Goal: Information Seeking & Learning: Learn about a topic

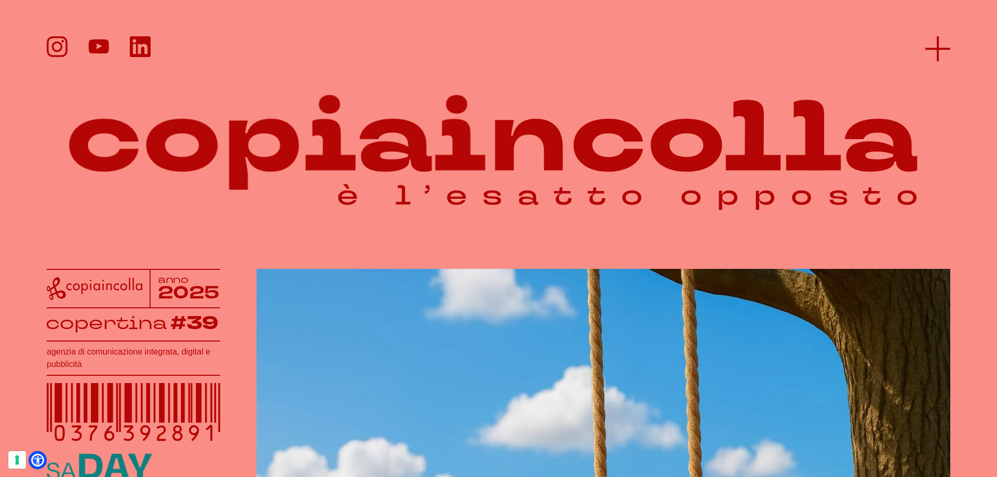
click at [936, 46] on icon at bounding box center [938, 48] width 25 height 25
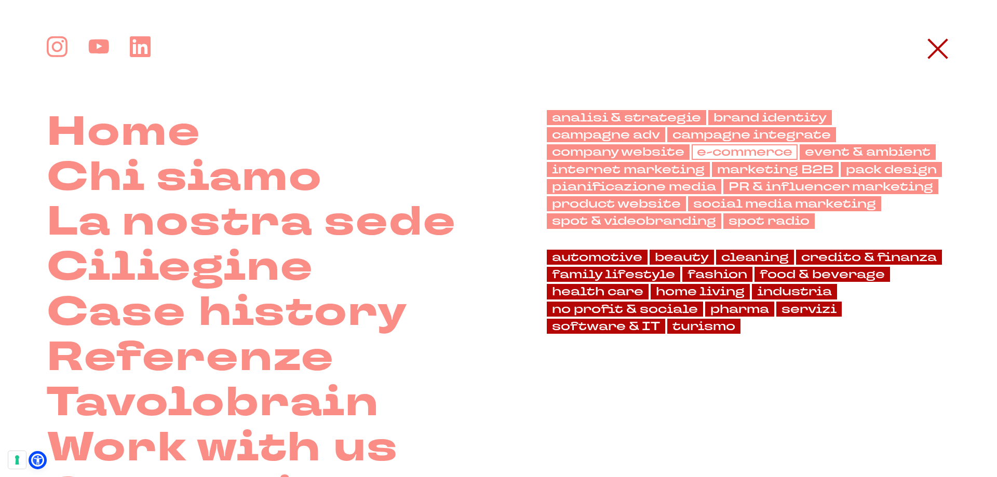
click at [747, 149] on link "e-commerce" at bounding box center [745, 151] width 106 height 15
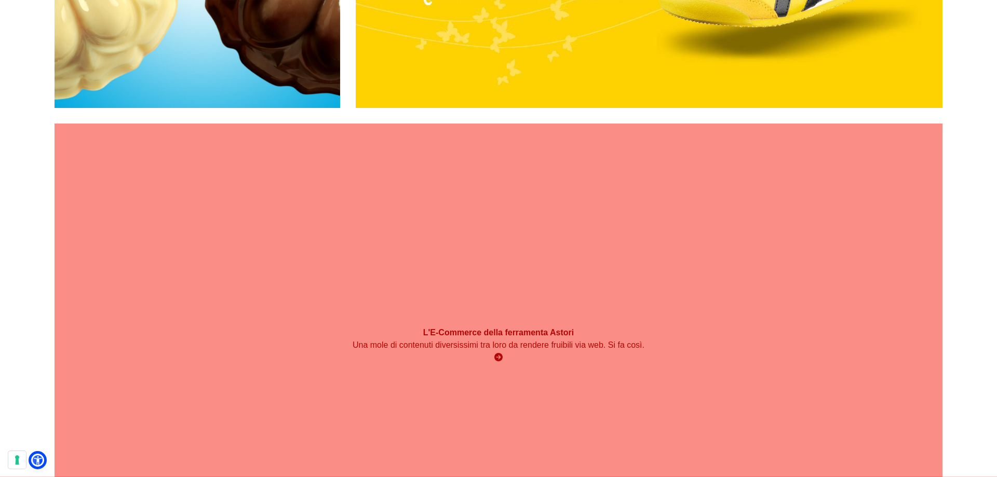
scroll to position [1195, 0]
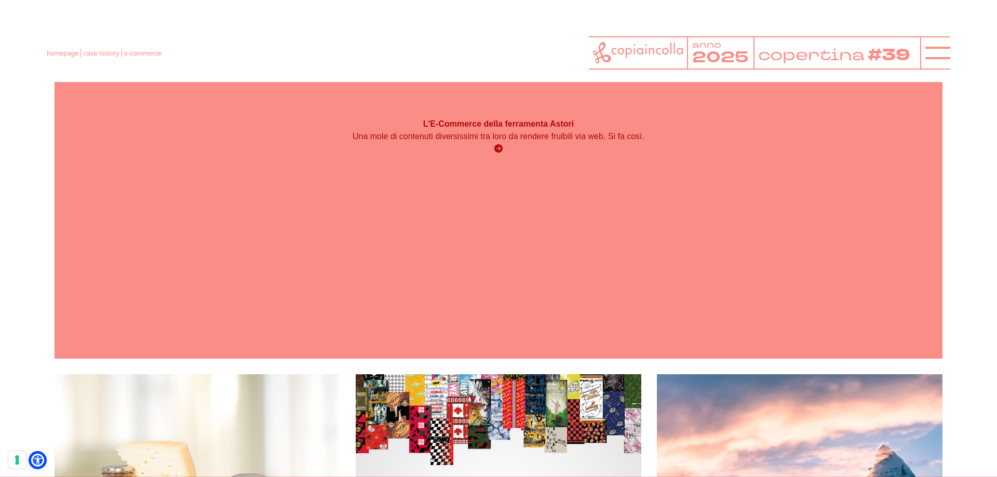
click at [496, 178] on div "L'E-Commerce della ferramenta Astori Una mole di contenuti diversissimi tra lor…" at bounding box center [499, 137] width 888 height 444
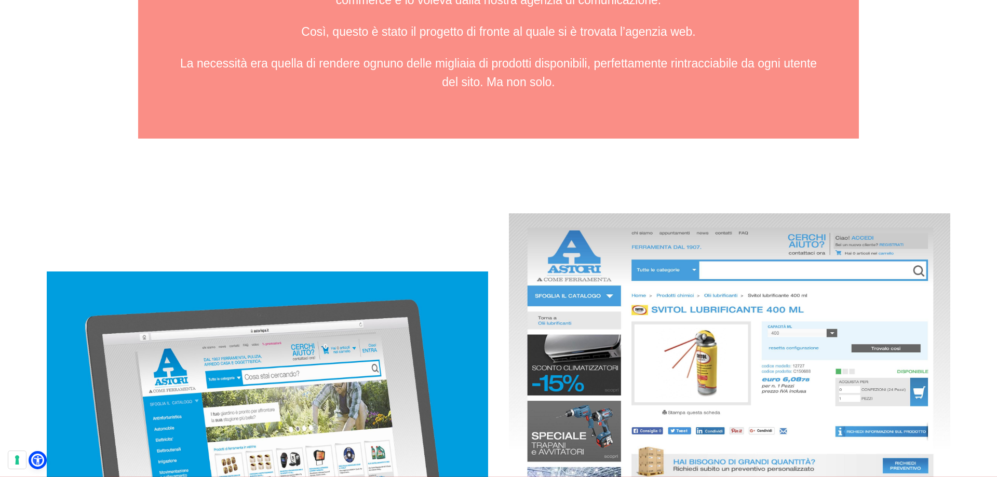
click at [652, 299] on img at bounding box center [729, 433] width 441 height 441
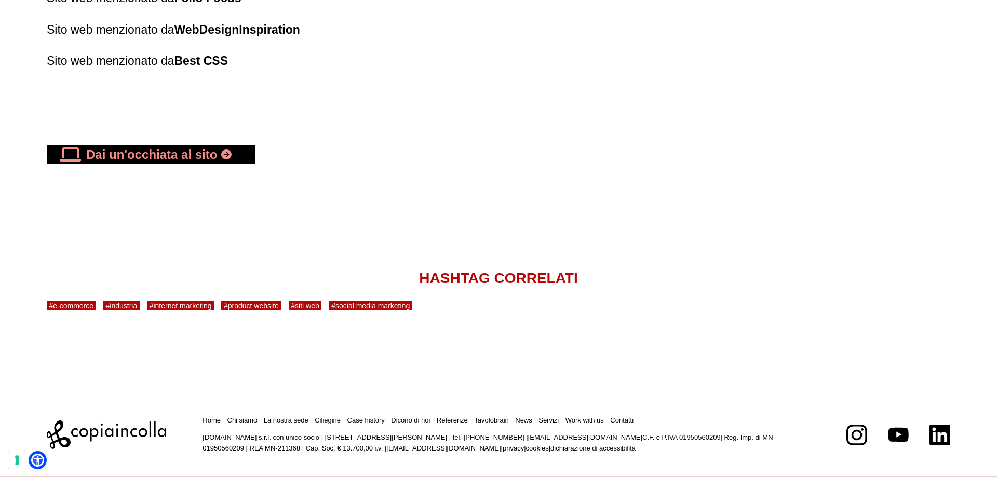
scroll to position [3792, 0]
click at [218, 154] on link "Dai un'occhiata al sito" at bounding box center [151, 154] width 208 height 19
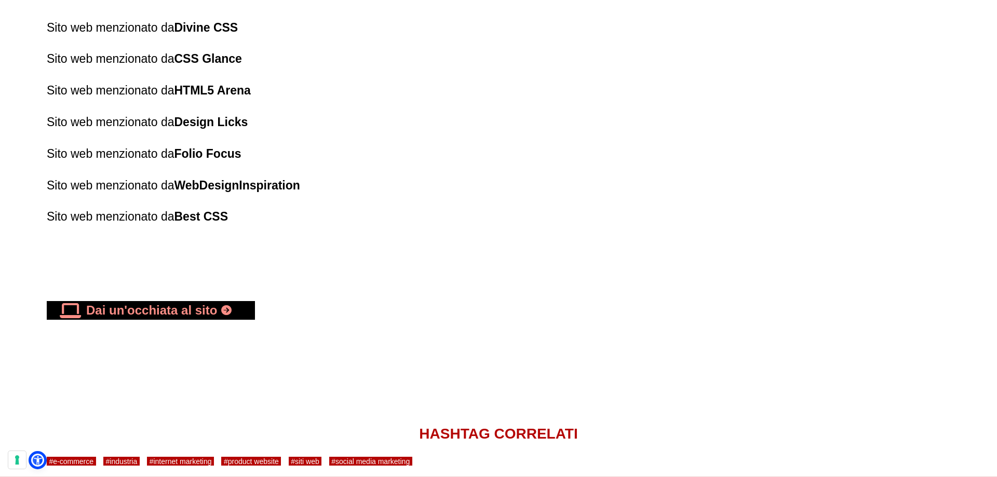
scroll to position [3636, 0]
click at [224, 309] on link "Dai un'occhiata al sito" at bounding box center [151, 310] width 208 height 19
